Goal: Task Accomplishment & Management: Complete application form

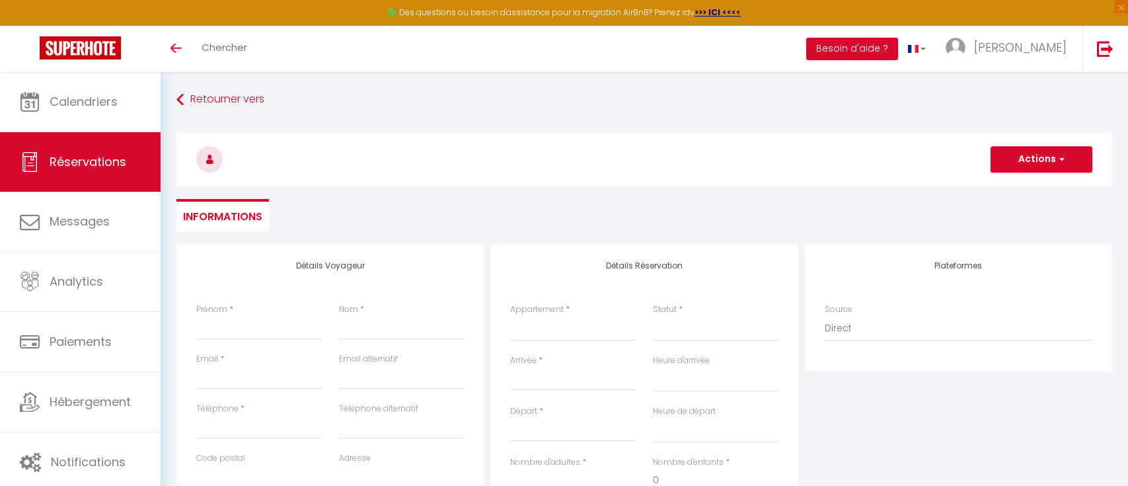
select select
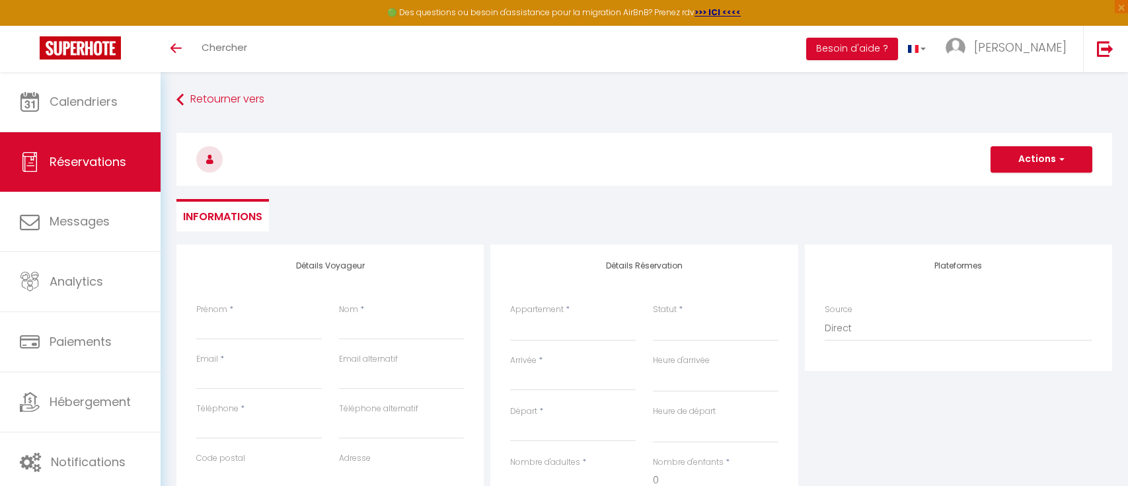
select select
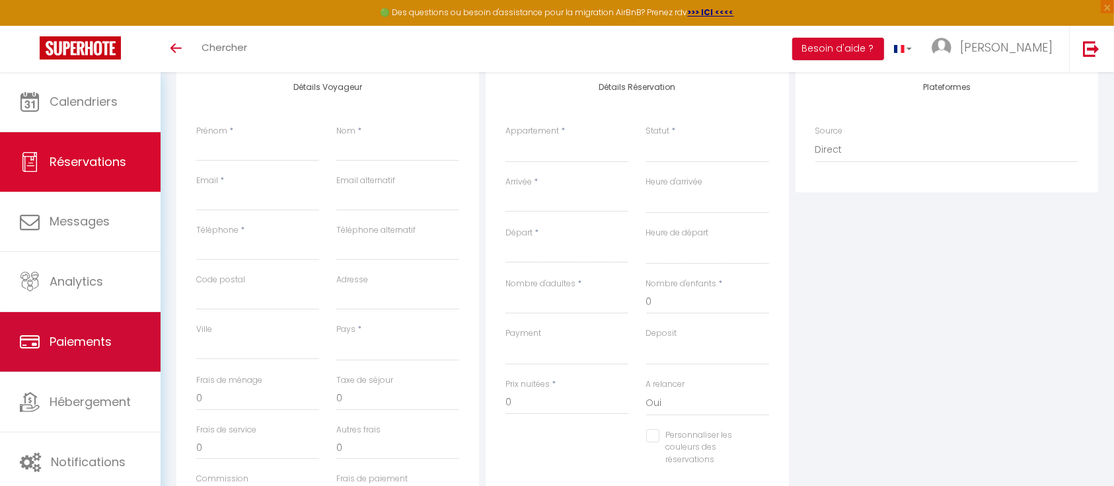
scroll to position [264, 0]
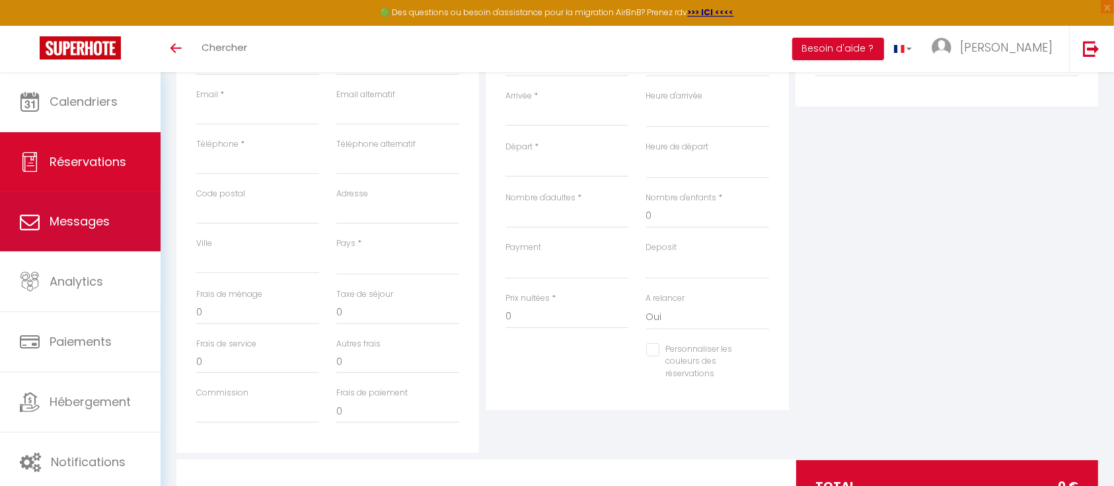
click at [71, 236] on link "Messages" at bounding box center [80, 221] width 161 height 59
select select "message"
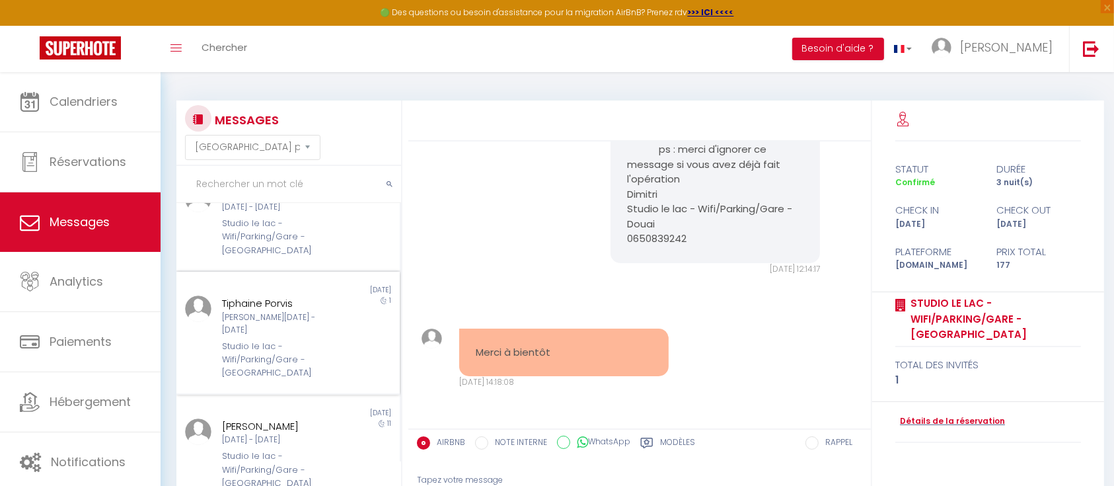
scroll to position [176, 0]
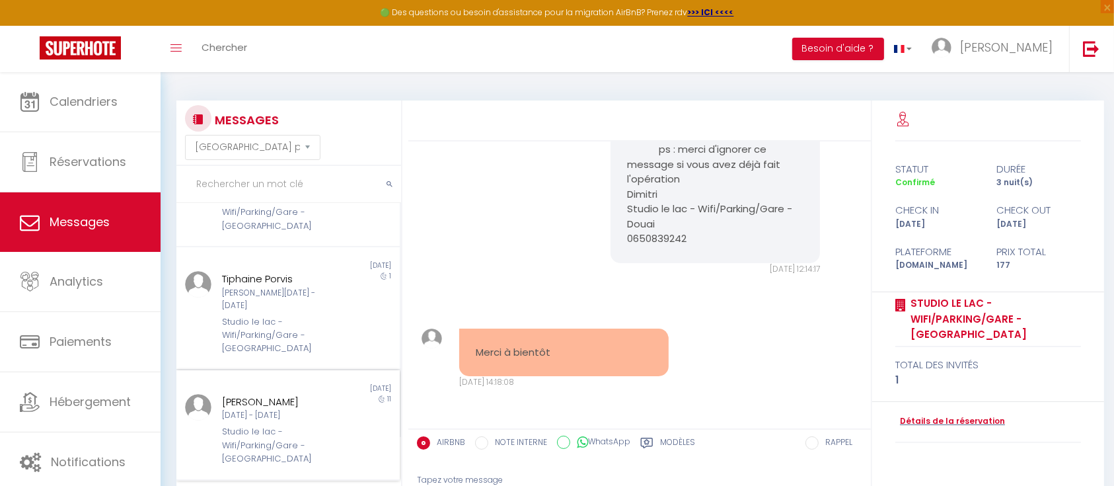
click at [266, 409] on div "[DATE] - [DATE]" at bounding box center [278, 415] width 113 height 13
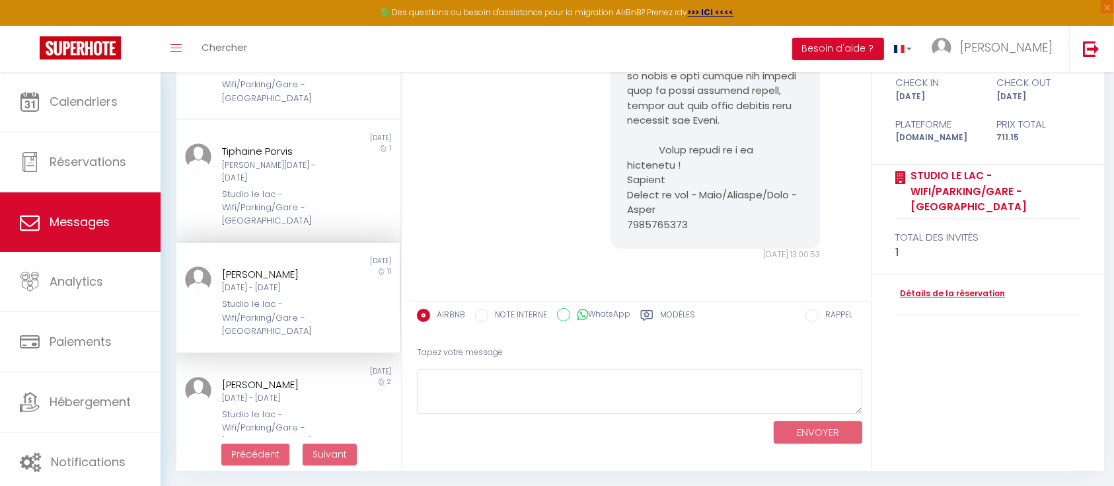
scroll to position [5658, 0]
click at [960, 287] on link "Détails de la réservation" at bounding box center [950, 293] width 110 height 13
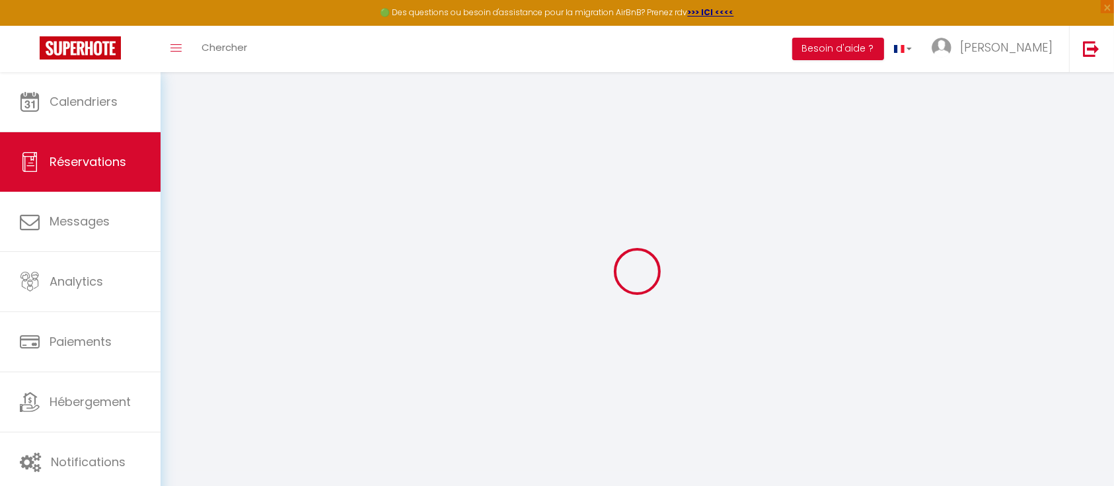
type input "[PERSON_NAME]"
type input "[EMAIL_ADDRESS][DOMAIN_NAME]"
type input "[PHONE_NUMBER]"
type input "0667289286"
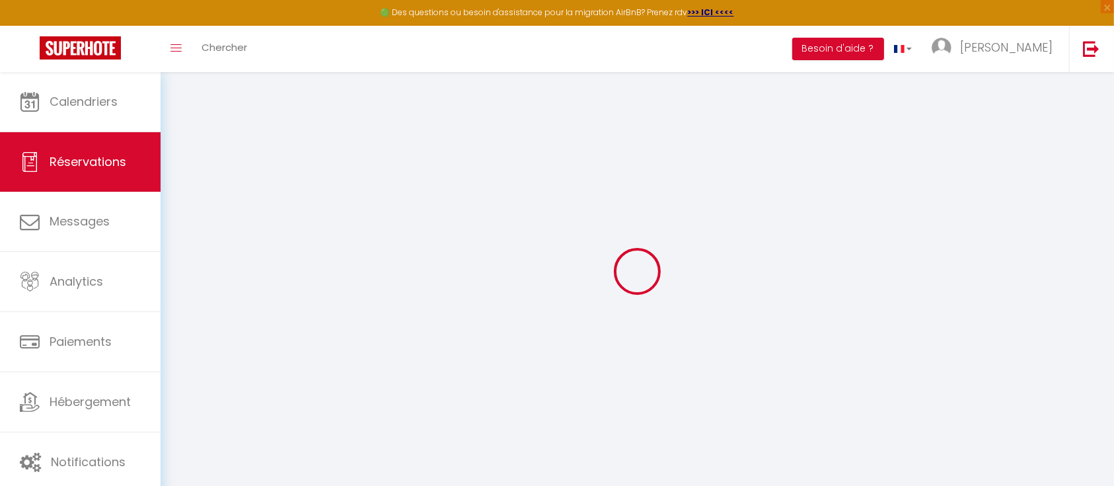
select select
type input "103.28"
select select "75994"
select select "1"
select select
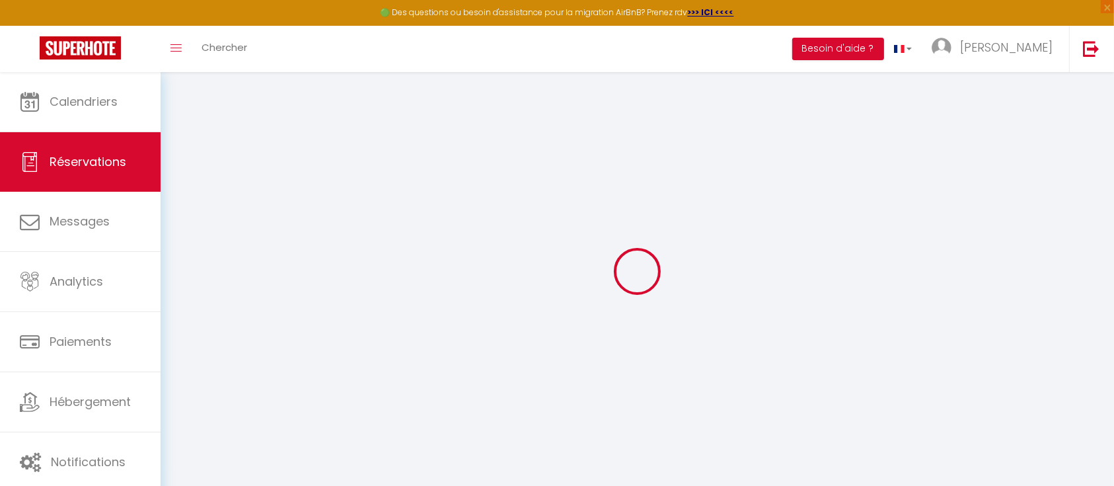
select select
type input "1"
select select "12"
select select
type input "662"
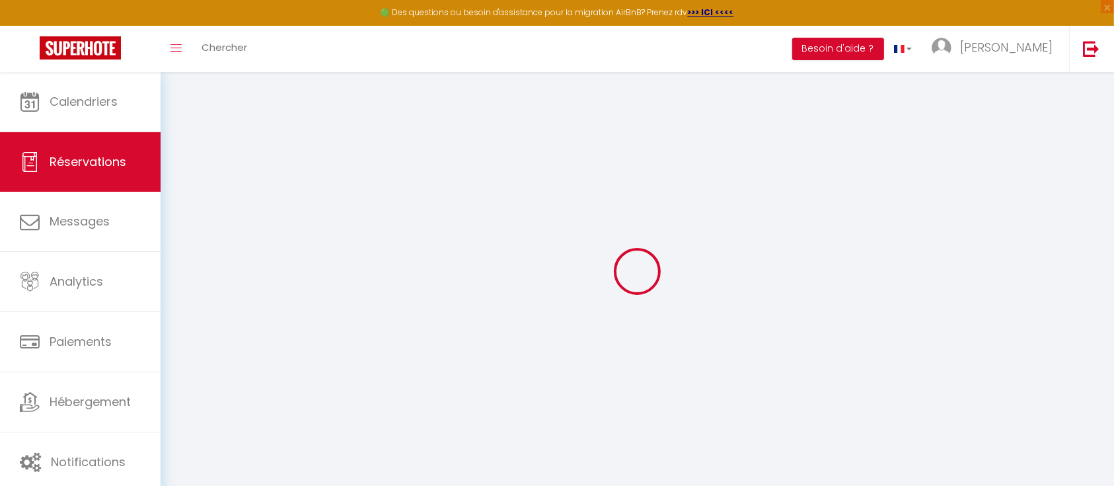
checkbox input "false"
type input "113.2"
select select "1"
type input "0"
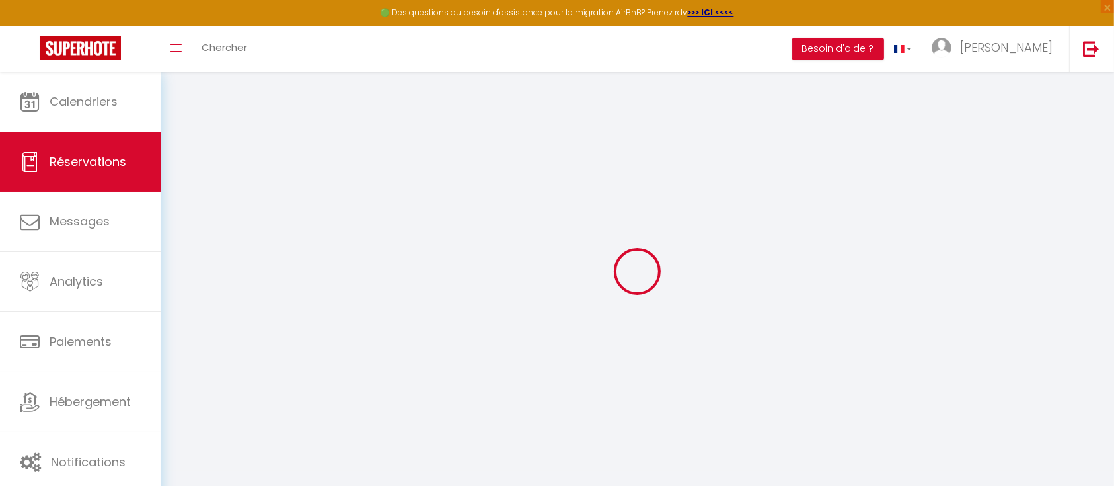
type input "0"
select select
select select "15"
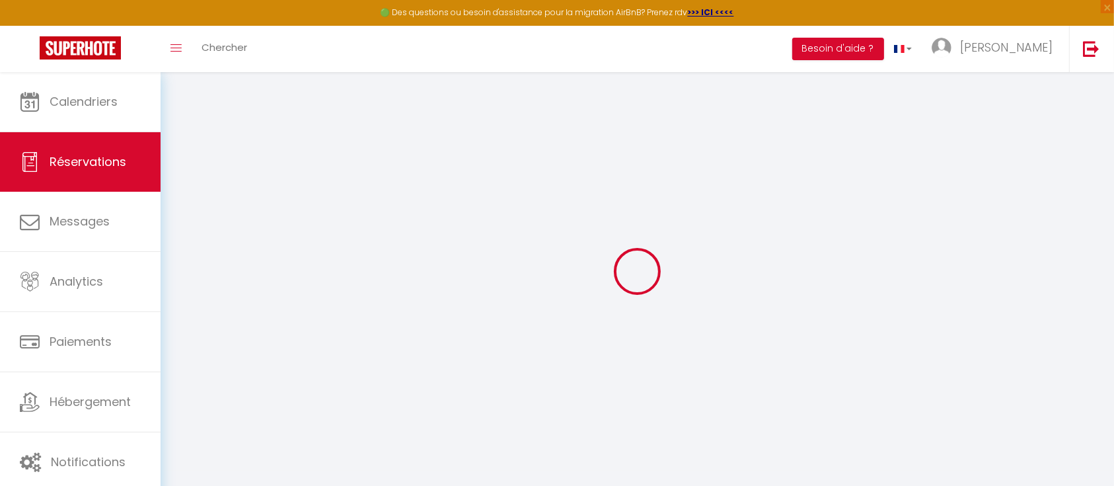
checkbox input "false"
select select
checkbox input "false"
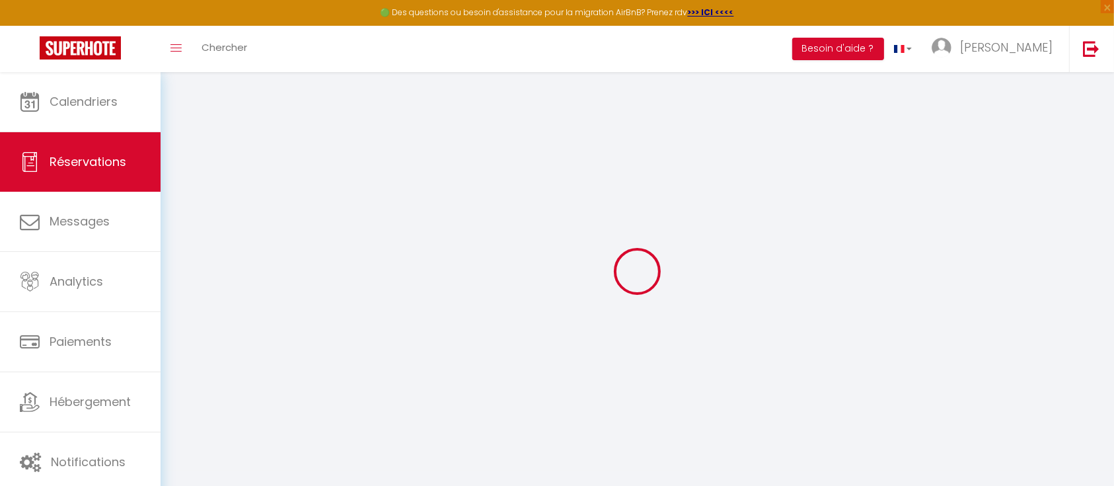
select select
checkbox input "false"
type textarea "."
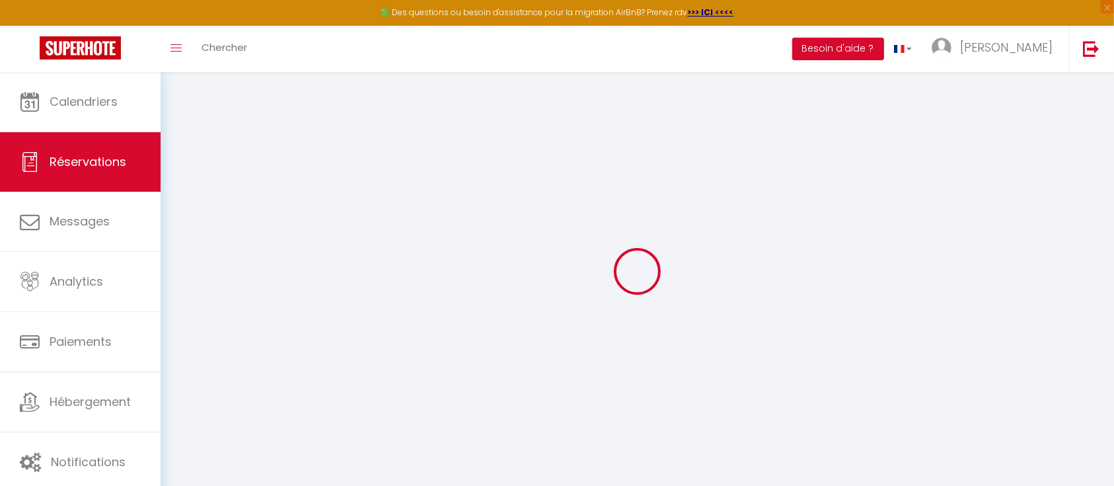
select select
type input "25"
type input "24.15"
select select
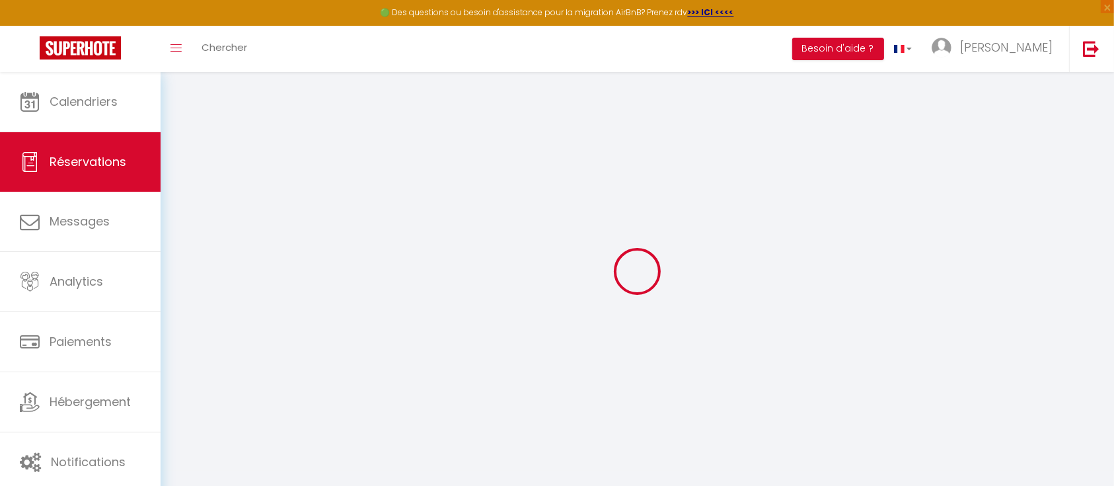
checkbox input "false"
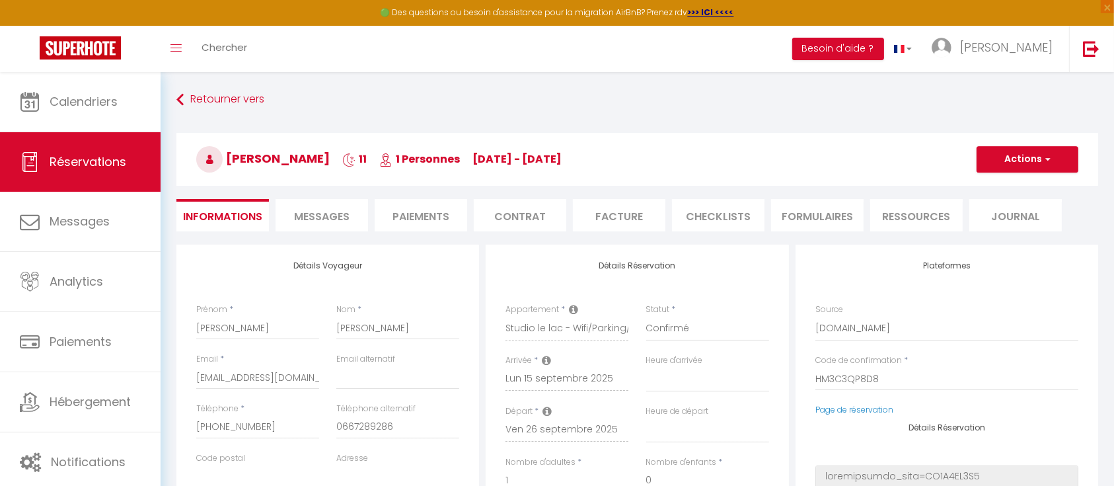
select select
checkbox input "false"
select select "17:30"
select select "08:00"
drag, startPoint x: 215, startPoint y: 330, endPoint x: 178, endPoint y: 329, distance: 36.4
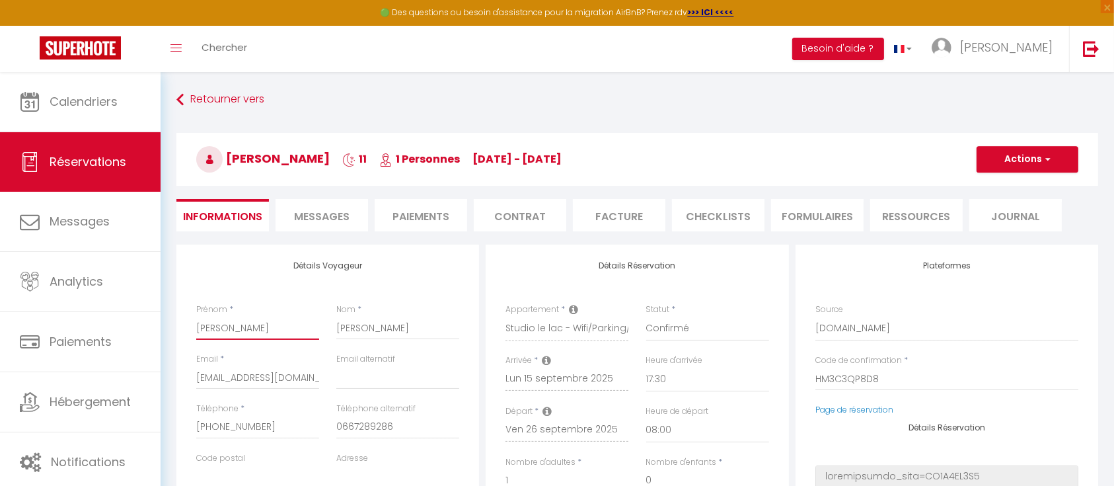
click at [178, 329] on div "Détails Voyageur Prénom * [PERSON_NAME] * Gutmann Email * [EMAIL_ADDRESS][DOMAI…" at bounding box center [327, 481] width 303 height 473
drag, startPoint x: 387, startPoint y: 334, endPoint x: 326, endPoint y: 324, distance: 61.1
click at [326, 324] on div "Prénom * [PERSON_NAME]" at bounding box center [328, 328] width 281 height 50
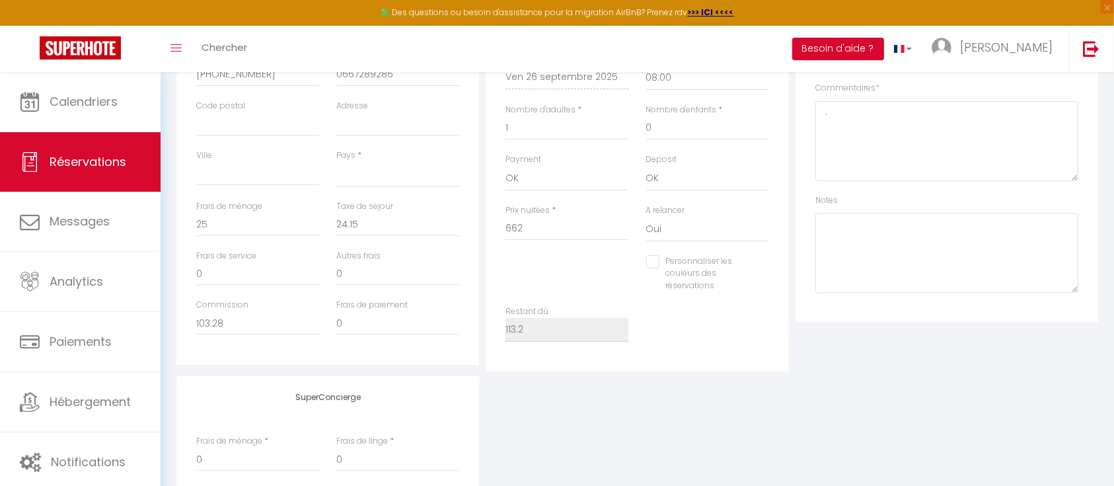
scroll to position [88, 0]
